Goal: Feedback & Contribution: Leave review/rating

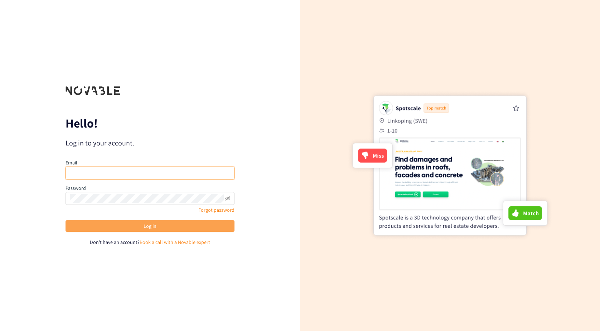
type input "[EMAIL_ADDRESS][DOMAIN_NAME]"
click at [148, 146] on button "Log in" at bounding box center [150, 225] width 169 height 11
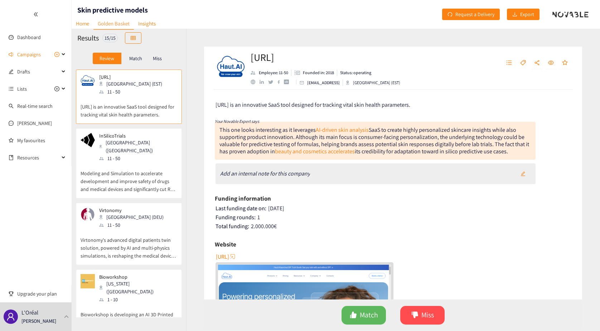
click at [254, 82] on div "website" at bounding box center [253, 81] width 5 height 5
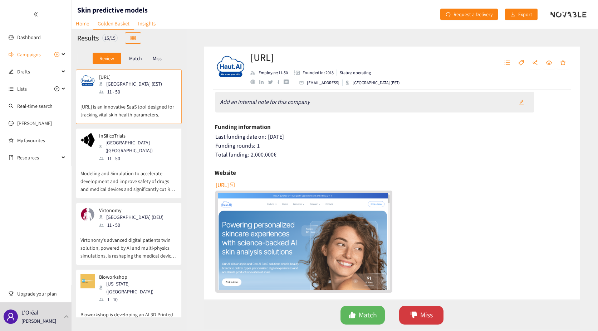
click at [297, 146] on span "Miss" at bounding box center [427, 314] width 13 height 11
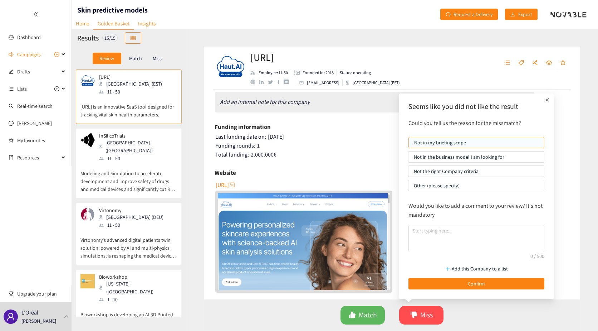
click at [297, 141] on p "Not in my briefing scope" at bounding box center [477, 142] width 125 height 11
click at [297, 144] on input "Not in my briefing scope" at bounding box center [409, 144] width 0 height 0
click at [297, 146] on p "Not in the business model I am looking for" at bounding box center [476, 156] width 125 height 11
click at [297, 146] on input "Not in the business model I am looking for" at bounding box center [409, 159] width 0 height 0
click at [297, 141] on p "Not in my briefing scope" at bounding box center [477, 142] width 125 height 11
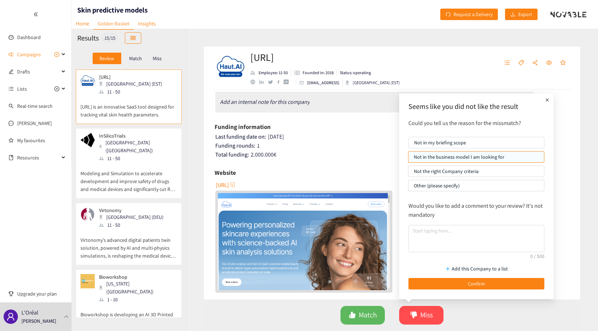
click at [297, 144] on input "Not in my briefing scope" at bounding box center [409, 144] width 0 height 0
click at [297, 146] on textarea at bounding box center [477, 238] width 136 height 27
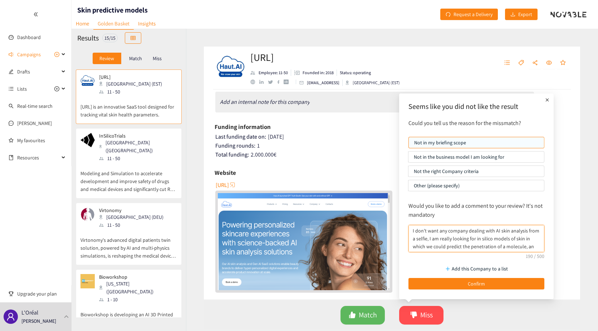
scroll to position [6, 0]
type textarea "I don't want any company dealing with AI skin analysis from a selfie, I am real…"
drag, startPoint x: 492, startPoint y: 252, endPoint x: 481, endPoint y: 248, distance: 12.0
click at [297, 146] on div "Would you like to add a comment to your review? It's not mandatory I don't want…" at bounding box center [476, 227] width 143 height 58
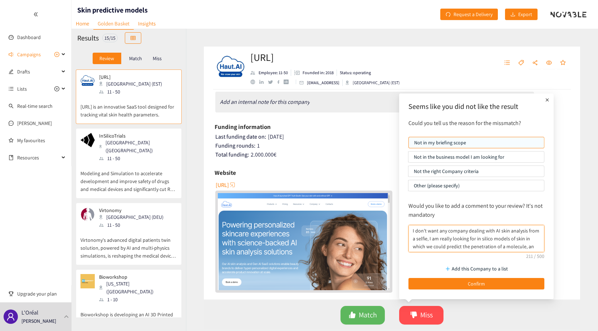
drag, startPoint x: 481, startPoint y: 248, endPoint x: 357, endPoint y: 208, distance: 130.6
click at [297, 146] on body "We value your privacy We use cookies to enhance your browsing experience, serve…" at bounding box center [299, 165] width 598 height 331
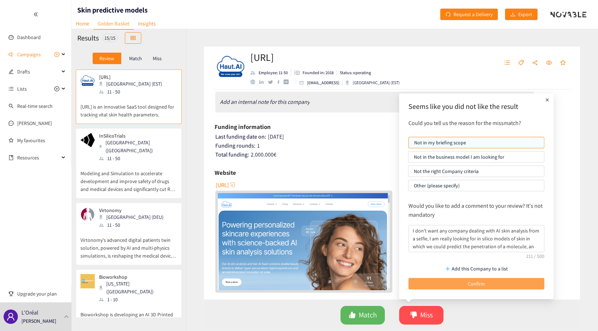
click at [297, 146] on span "Confirm" at bounding box center [476, 284] width 17 height 8
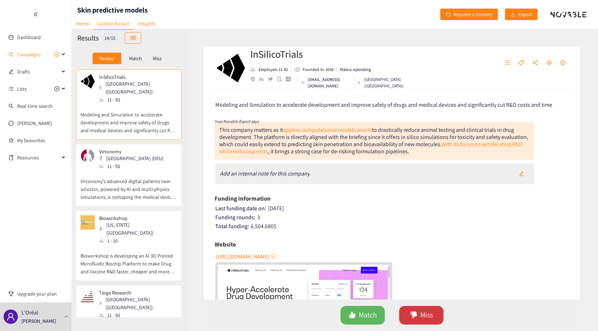
click at [297, 146] on span "Miss" at bounding box center [427, 314] width 13 height 11
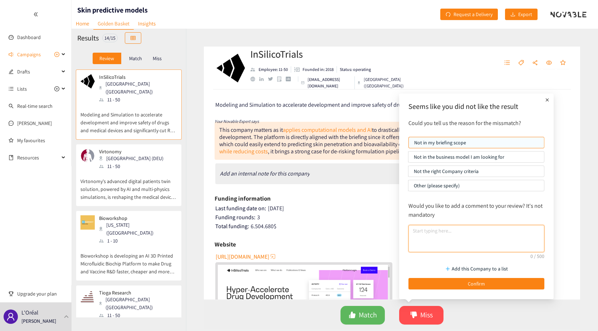
click at [297, 146] on textarea at bounding box center [477, 238] width 136 height 27
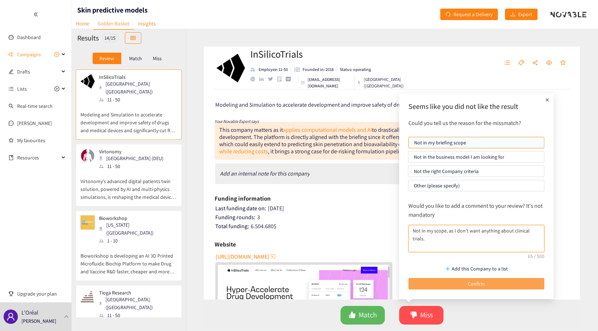
type textarea "Not in my scope, as I don't want anything about clinical trials."
click at [297, 146] on button "Confirm" at bounding box center [477, 283] width 136 height 11
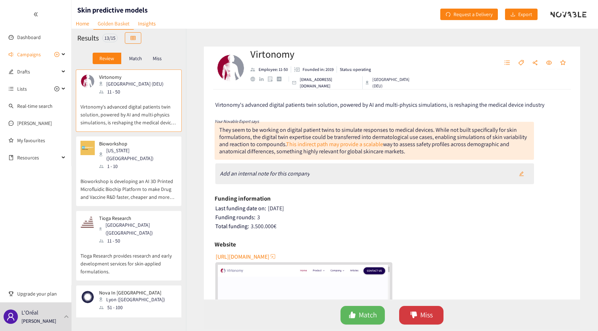
click at [297, 146] on span "Miss" at bounding box center [427, 314] width 13 height 11
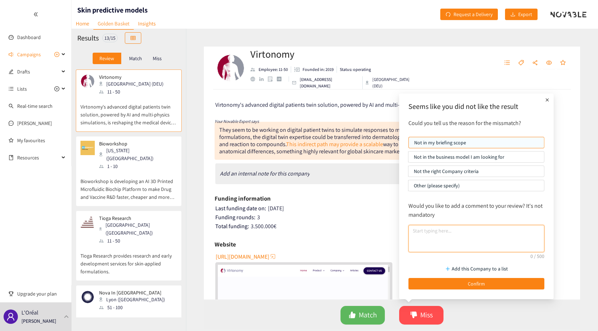
click at [297, 146] on textarea at bounding box center [477, 238] width 136 height 27
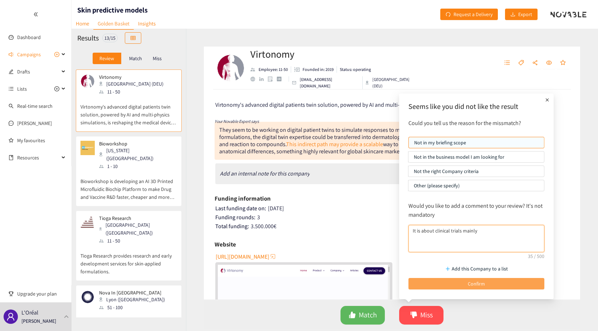
type textarea "It is about clinical trials mainly"
click at [297, 146] on button "Confirm" at bounding box center [477, 283] width 136 height 11
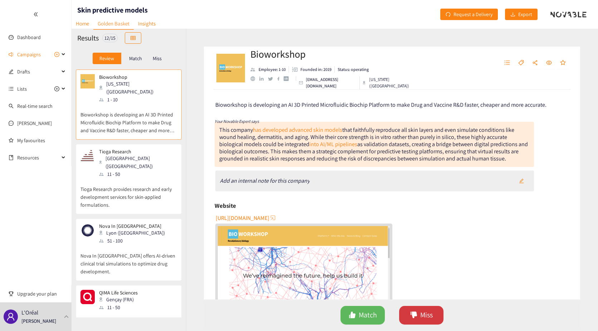
click at [297, 146] on span "Miss" at bounding box center [427, 314] width 13 height 11
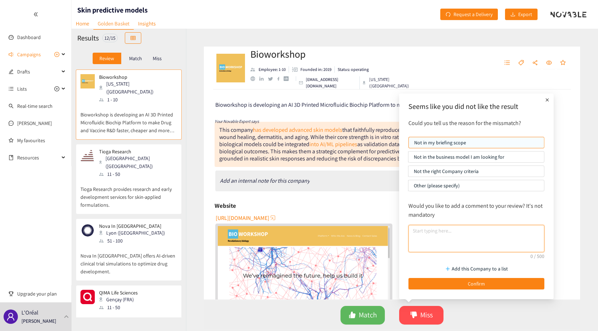
click at [297, 146] on textarea at bounding box center [477, 238] width 136 height 27
type textarea "It's 3D skin model, I want in silico model."
click at [252, 81] on div "website" at bounding box center [253, 78] width 5 height 5
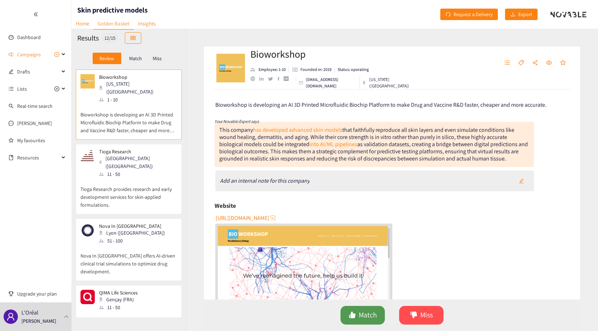
click at [297, 146] on button "Match" at bounding box center [363, 315] width 44 height 19
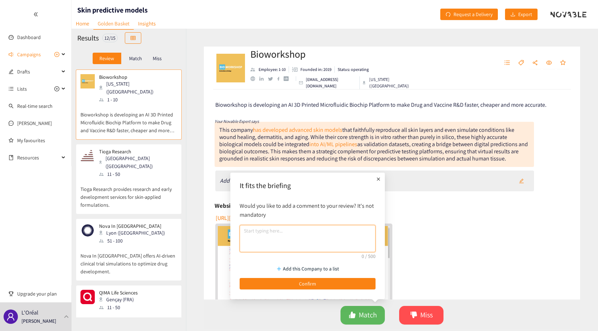
click at [297, 146] on textarea at bounding box center [308, 238] width 136 height 27
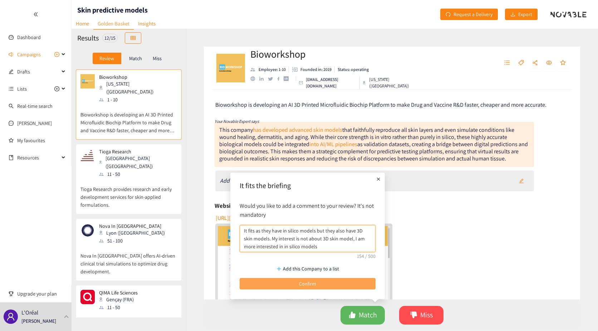
type textarea "It fits as they have in silico models but they also have 3D skin models. My int…"
click at [297, 146] on button "Confirm" at bounding box center [308, 283] width 136 height 11
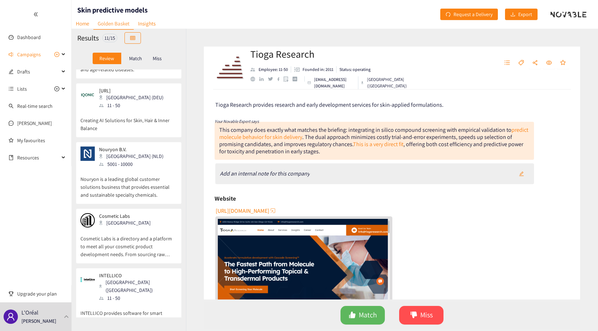
scroll to position [440, 0]
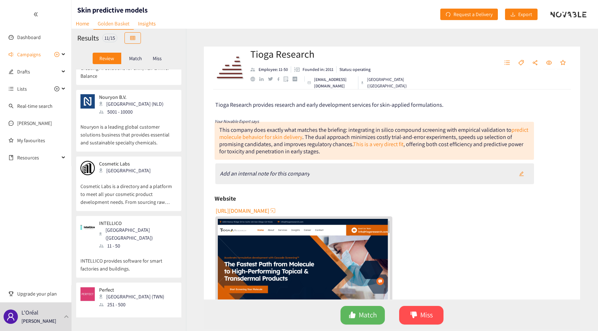
click at [151, 146] on div "Perfect Taipei (TWN) 251 - 500" at bounding box center [129, 297] width 97 height 21
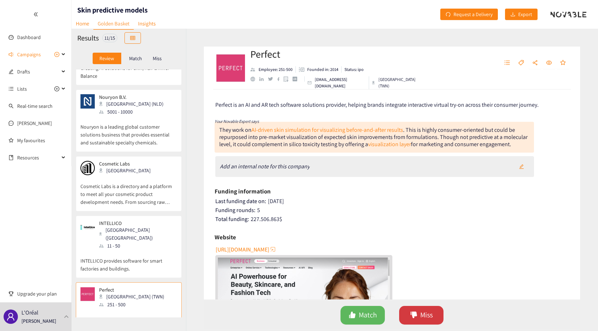
click at [297, 146] on button "Miss" at bounding box center [421, 315] width 44 height 19
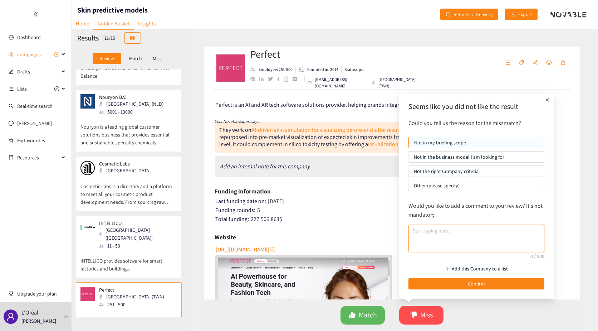
click at [297, 146] on textarea at bounding box center [477, 238] width 136 height 27
paste textarea "I don't want any company dealing with AI skin analysis from a selfie, I am real…"
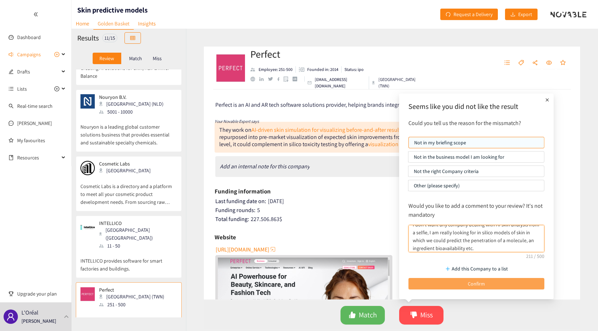
type textarea "I don't want any company dealing with AI skin analysis from a selfie, I am real…"
click at [297, 146] on button "Confirm" at bounding box center [477, 283] width 136 height 11
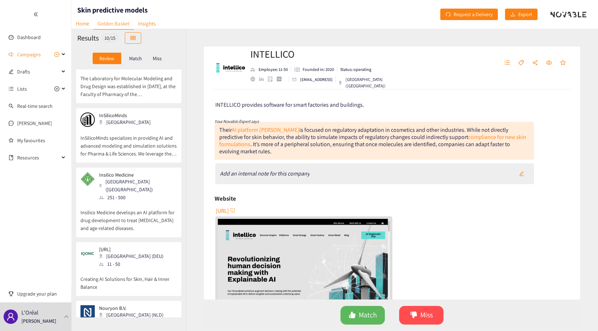
scroll to position [215, 0]
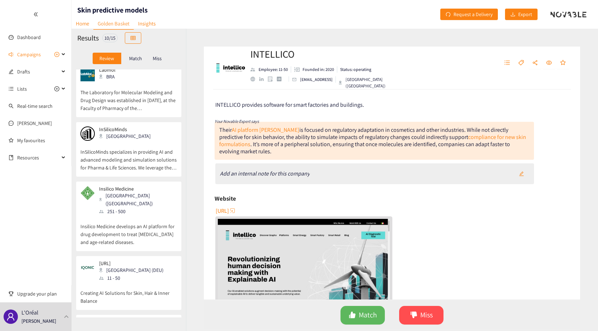
click at [149, 146] on div "[URL] Berlin (DEU) 11 - 50" at bounding box center [129, 270] width 97 height 21
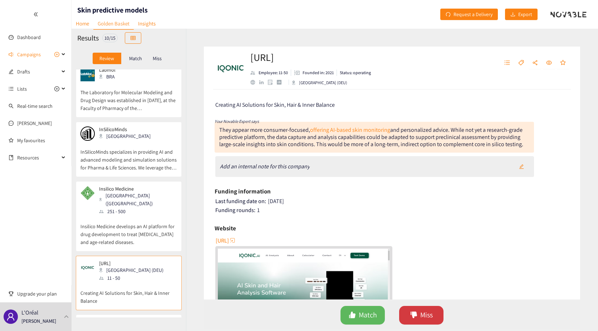
click at [297, 146] on span "Miss" at bounding box center [427, 314] width 13 height 11
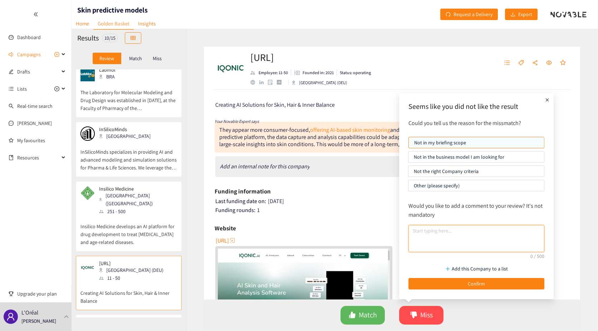
click at [297, 146] on textarea at bounding box center [477, 238] width 136 height 27
paste textarea "I don't want any company dealing with AI skin analysis from a selfie, I am real…"
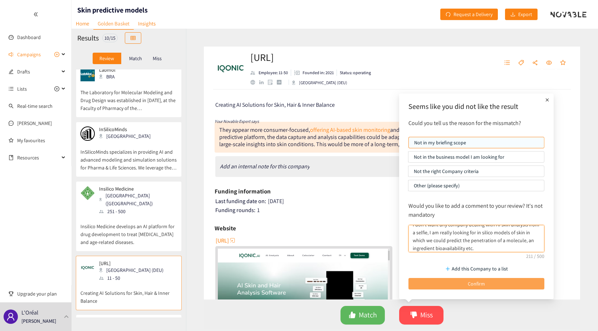
type textarea "I don't want any company dealing with AI skin analysis from a selfie, I am real…"
click at [297, 146] on button "Confirm" at bounding box center [477, 283] width 136 height 11
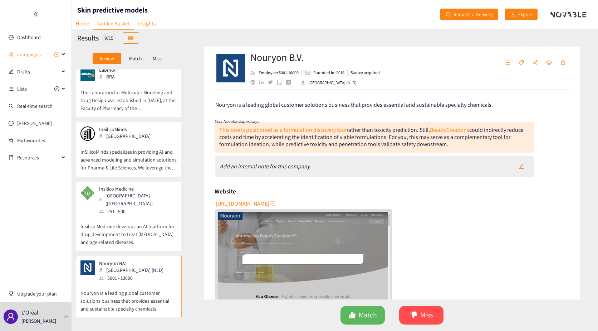
scroll to position [215, 0]
click at [254, 82] on div "website" at bounding box center [253, 82] width 5 height 5
click at [297, 146] on span "Miss" at bounding box center [427, 314] width 13 height 11
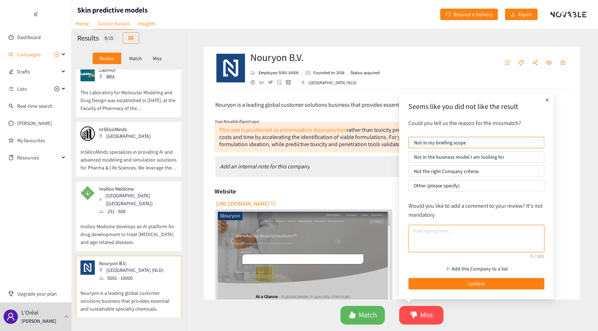
click at [297, 146] on textarea at bounding box center [477, 238] width 136 height 27
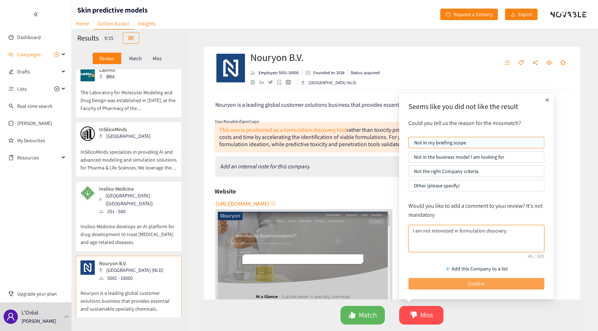
type textarea "I am not interested in formulation disocvery."
click at [297, 146] on button "Confirm" at bounding box center [477, 283] width 136 height 11
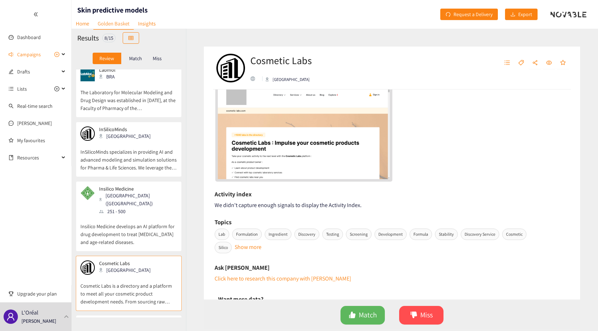
scroll to position [143, 0]
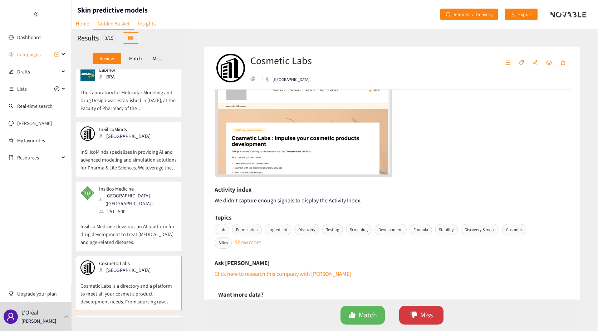
click at [297, 146] on span "Miss" at bounding box center [427, 314] width 13 height 11
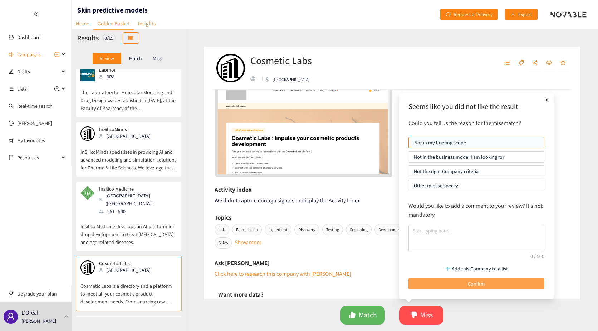
click at [297, 146] on button "Confirm" at bounding box center [477, 283] width 136 height 11
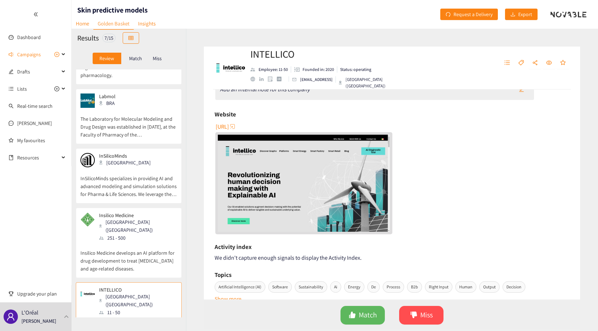
scroll to position [72, 0]
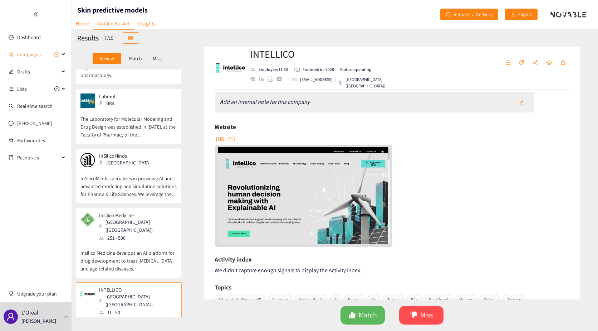
click at [229, 136] on span "[URL]" at bounding box center [222, 139] width 13 height 9
click at [297, 146] on span "Miss" at bounding box center [427, 314] width 13 height 11
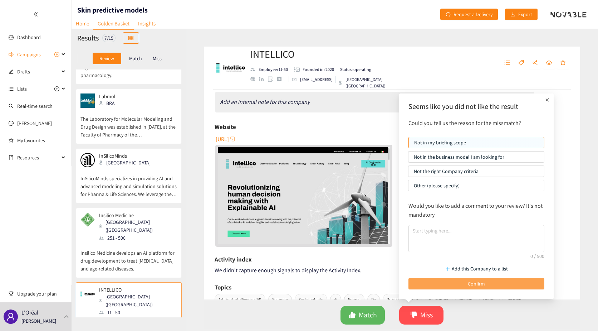
click at [297, 146] on button "Confirm" at bounding box center [477, 283] width 136 height 11
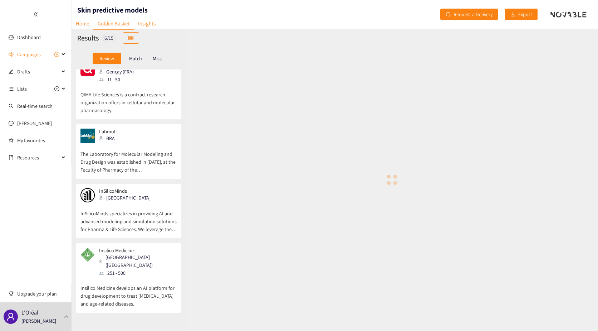
scroll to position [130, 0]
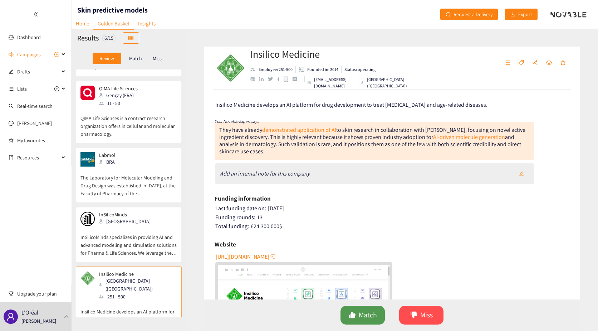
click at [297, 146] on button "Match" at bounding box center [363, 315] width 44 height 19
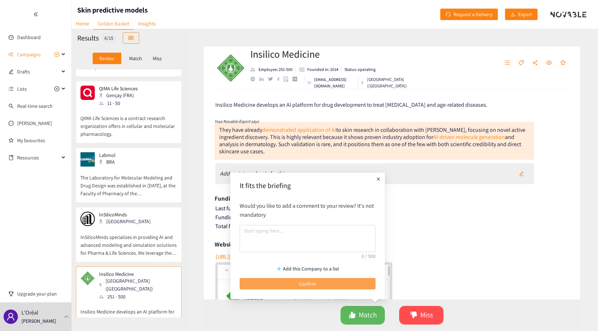
click at [297, 146] on button "Confirm" at bounding box center [308, 283] width 136 height 11
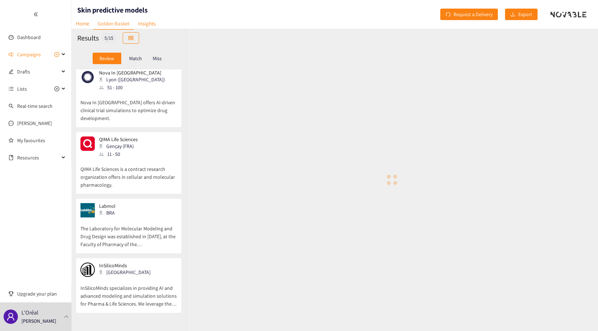
scroll to position [63, 0]
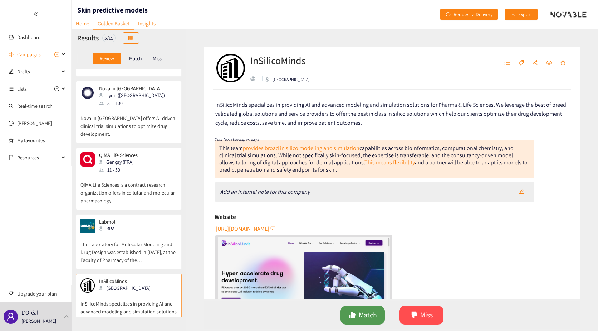
click at [297, 146] on span "Match" at bounding box center [368, 314] width 18 height 11
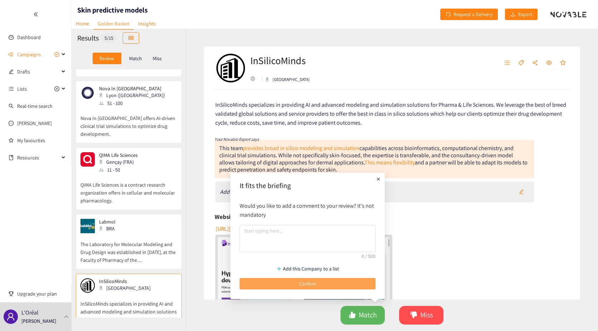
click at [297, 146] on button "Confirm" at bounding box center [308, 283] width 136 height 11
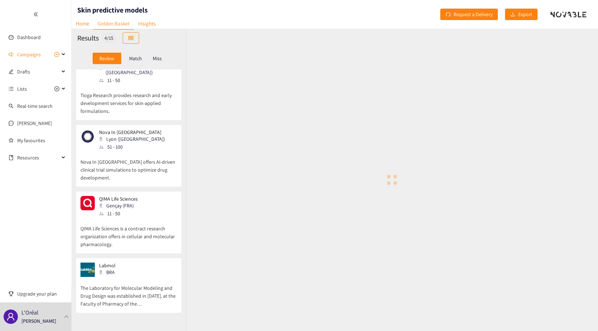
scroll to position [4, 0]
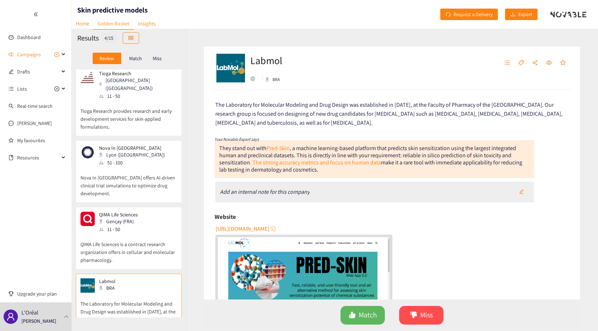
click at [252, 78] on div "website" at bounding box center [253, 78] width 5 height 5
click at [297, 146] on button "Match" at bounding box center [363, 315] width 44 height 19
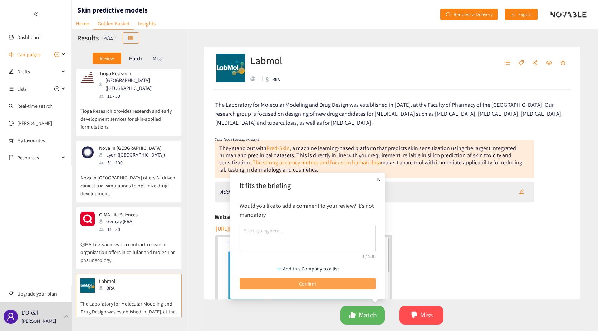
click at [297, 146] on button "Confirm" at bounding box center [308, 283] width 136 height 11
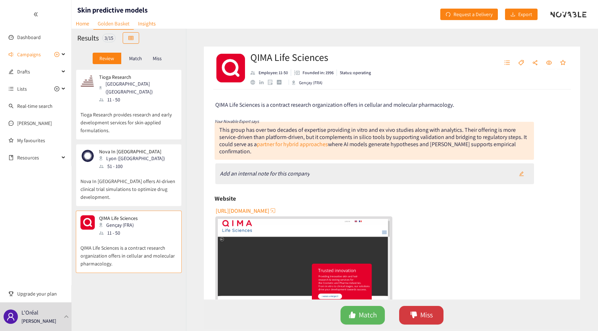
click at [297, 146] on button "Miss" at bounding box center [421, 315] width 44 height 19
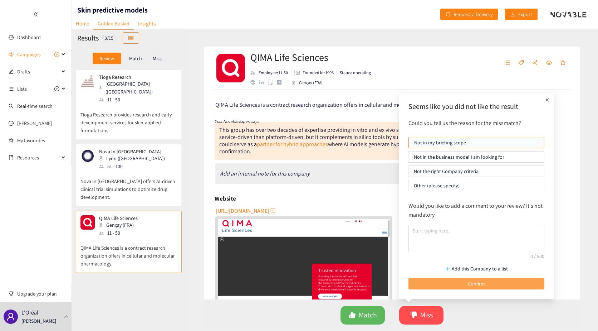
click at [297, 146] on button "Confirm" at bounding box center [477, 283] width 136 height 11
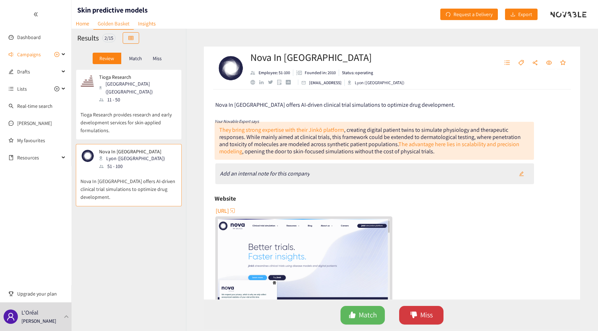
click at [297, 146] on button "Miss" at bounding box center [421, 315] width 44 height 19
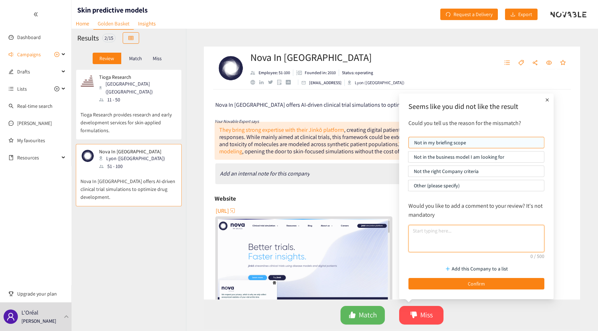
click at [297, 146] on textarea at bounding box center [477, 238] width 136 height 27
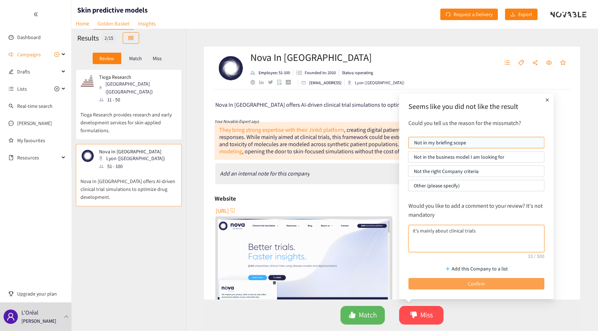
type textarea "it's mainly about clinical trials"
click at [297, 146] on button "Confirm" at bounding box center [477, 283] width 136 height 11
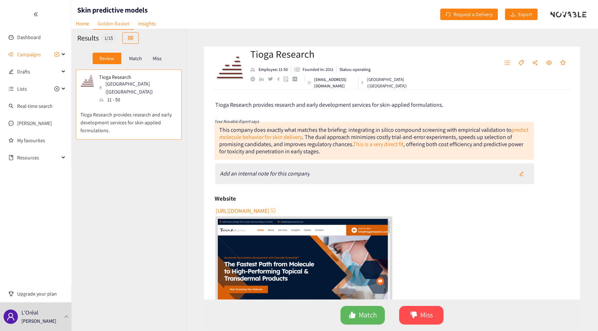
click at [252, 81] on div "website" at bounding box center [253, 79] width 5 height 5
click at [297, 146] on icon "like" at bounding box center [352, 314] width 6 height 6
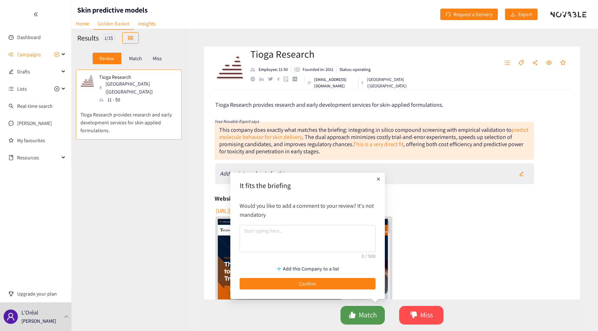
click at [297, 146] on button "Match" at bounding box center [363, 315] width 44 height 19
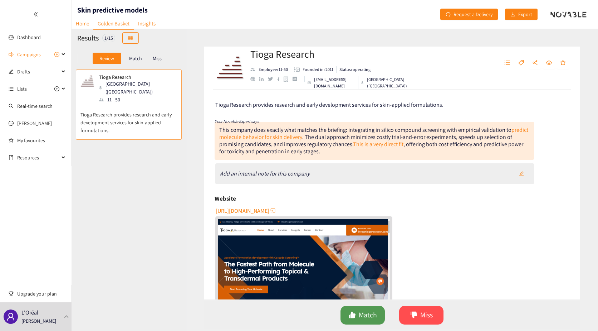
click at [297, 146] on span "Match" at bounding box center [368, 314] width 18 height 11
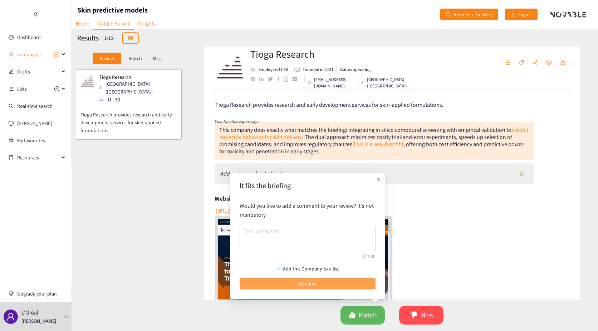
click at [297, 146] on button "Confirm" at bounding box center [308, 283] width 136 height 11
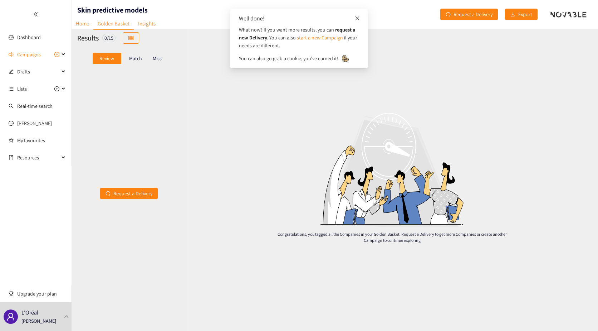
click at [297, 21] on span at bounding box center [357, 18] width 5 height 6
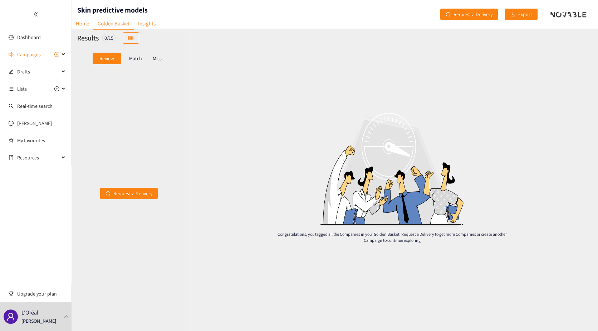
click at [136, 57] on p "Match" at bounding box center [135, 58] width 13 height 6
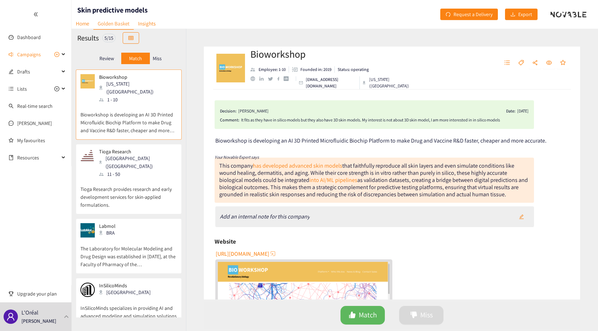
click at [152, 59] on div "Miss" at bounding box center [157, 58] width 15 height 11
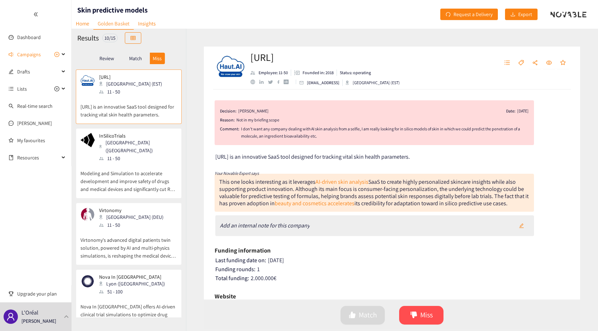
click at [136, 57] on p "Match" at bounding box center [135, 58] width 13 height 6
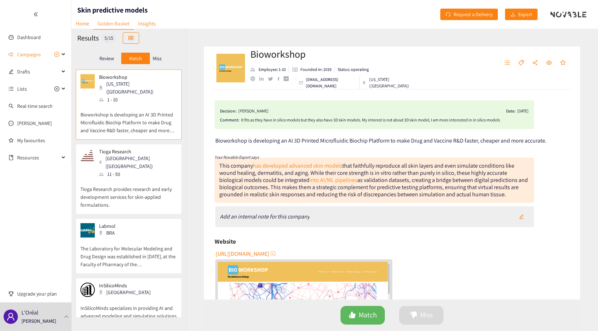
click at [112, 57] on p "Review" at bounding box center [107, 58] width 15 height 6
